Goal: Task Accomplishment & Management: Use online tool/utility

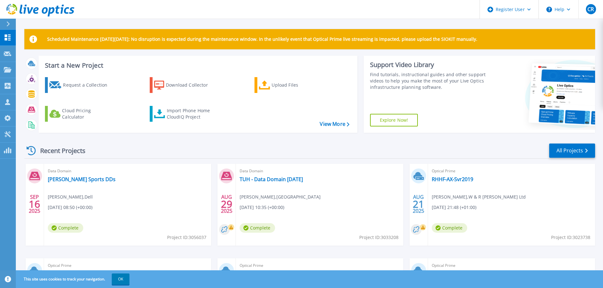
click at [88, 37] on p "Scheduled Maintenance on Monday 22nd September: No disruption is expected durin…" at bounding box center [262, 39] width 430 height 5
click at [12, 52] on link "Request Capture Request Capture" at bounding box center [8, 54] width 16 height 16
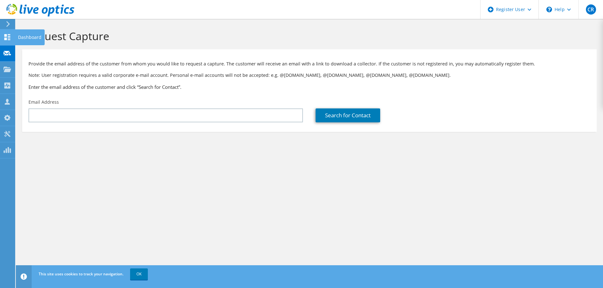
click at [9, 35] on use at bounding box center [7, 37] width 6 height 6
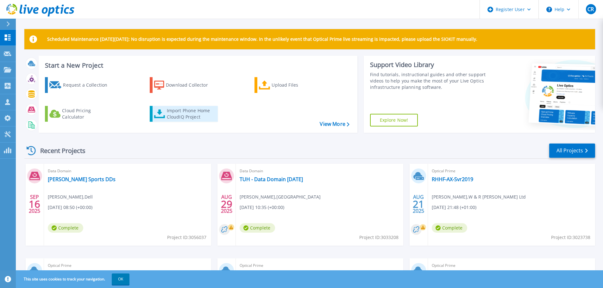
click at [163, 112] on icon at bounding box center [159, 114] width 11 height 9
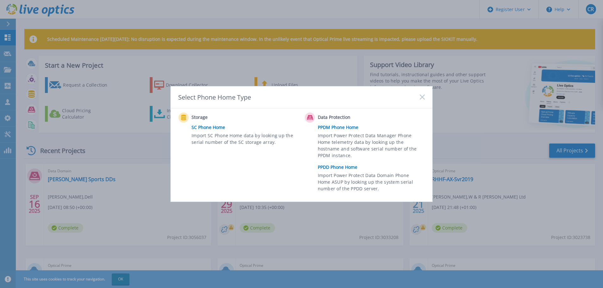
click at [352, 168] on link "PPDD Phone Home" at bounding box center [373, 167] width 110 height 9
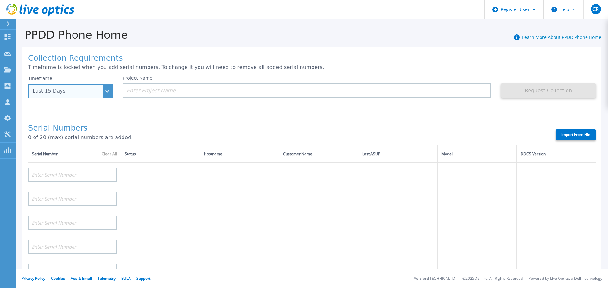
click at [110, 91] on div "Last 15 Days" at bounding box center [70, 91] width 85 height 14
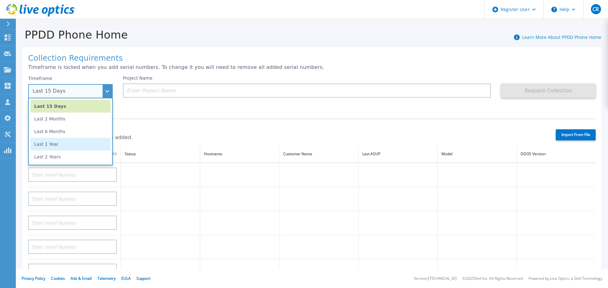
click at [45, 145] on li "Last 1 Year" at bounding box center [70, 144] width 80 height 13
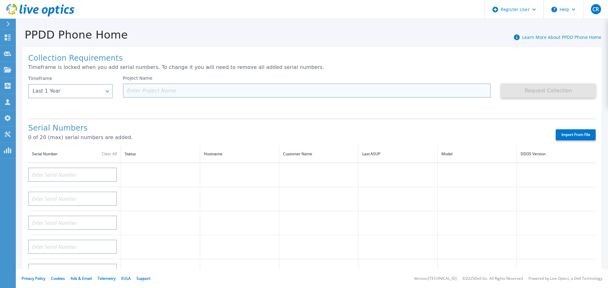
click at [161, 90] on input at bounding box center [307, 91] width 368 height 14
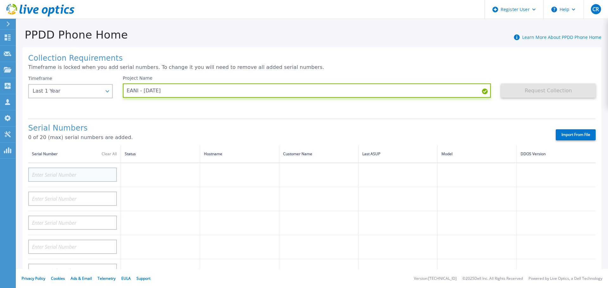
type input "EANI - [DATE]"
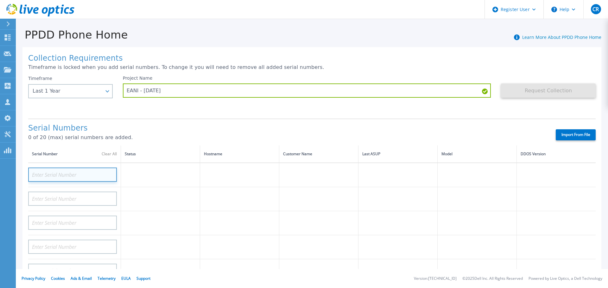
click at [69, 171] on input at bounding box center [72, 175] width 89 height 14
paste input "CRK00240802263"
type input "CRK00240802263"
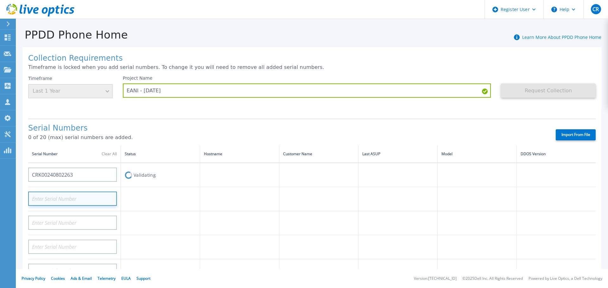
click at [74, 201] on input at bounding box center [72, 199] width 89 height 14
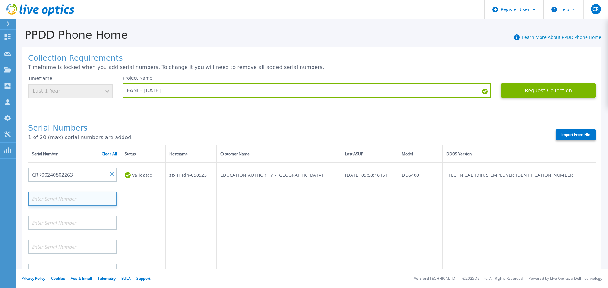
paste input "CRK00240802314"
type input "CRK00240802314"
click at [91, 212] on div at bounding box center [72, 220] width 89 height 19
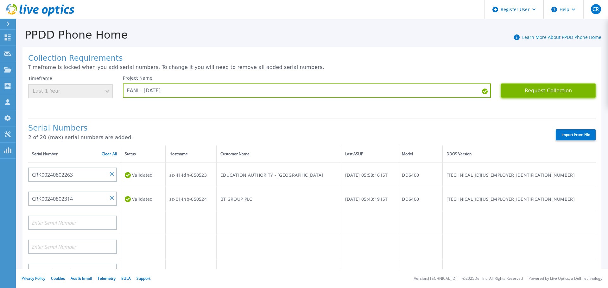
click at [558, 88] on button "Request Collection" at bounding box center [548, 91] width 95 height 14
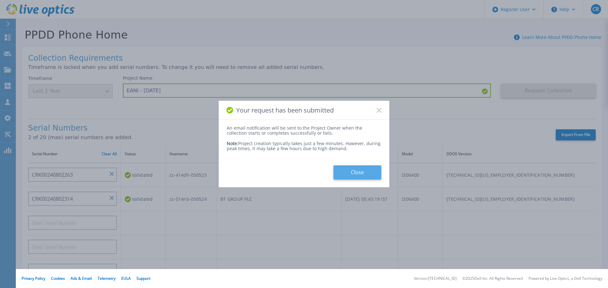
click at [363, 171] on button "Close" at bounding box center [357, 173] width 48 height 14
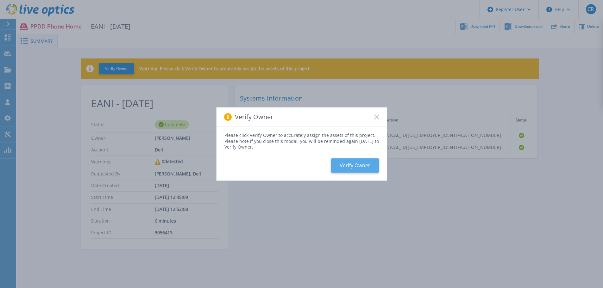
click at [364, 165] on button "Verify Owner" at bounding box center [355, 166] width 48 height 14
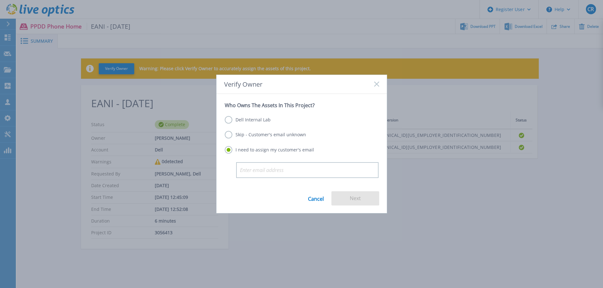
click at [246, 117] on label "Dell Internal Lab" at bounding box center [248, 120] width 46 height 8
click at [0, 0] on input "Dell Internal Lab" at bounding box center [0, 0] width 0 height 0
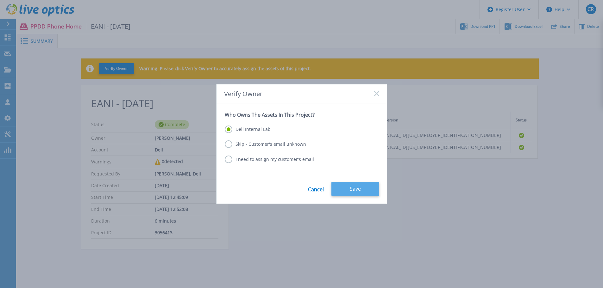
click at [357, 187] on button "Save" at bounding box center [355, 189] width 48 height 14
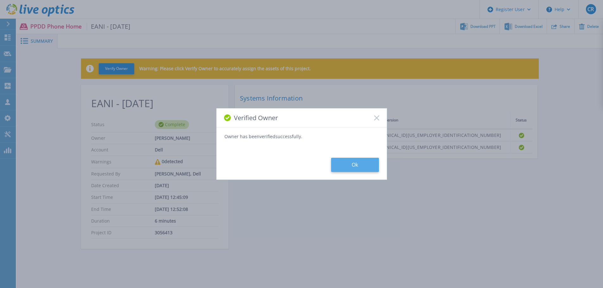
click at [373, 169] on button "Ok" at bounding box center [355, 165] width 48 height 14
